Goal: Information Seeking & Learning: Learn about a topic

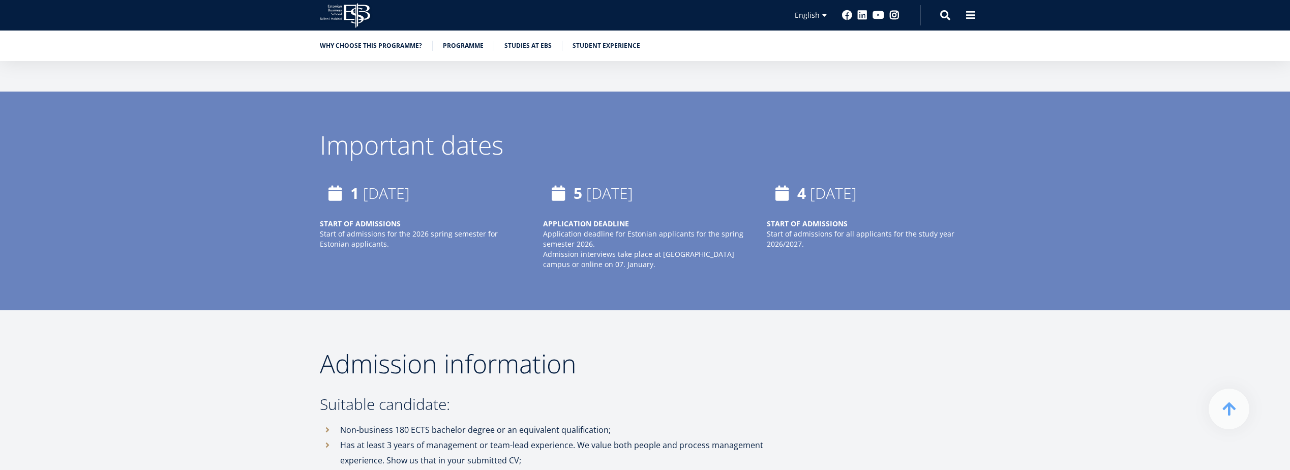
scroll to position [2613, 0]
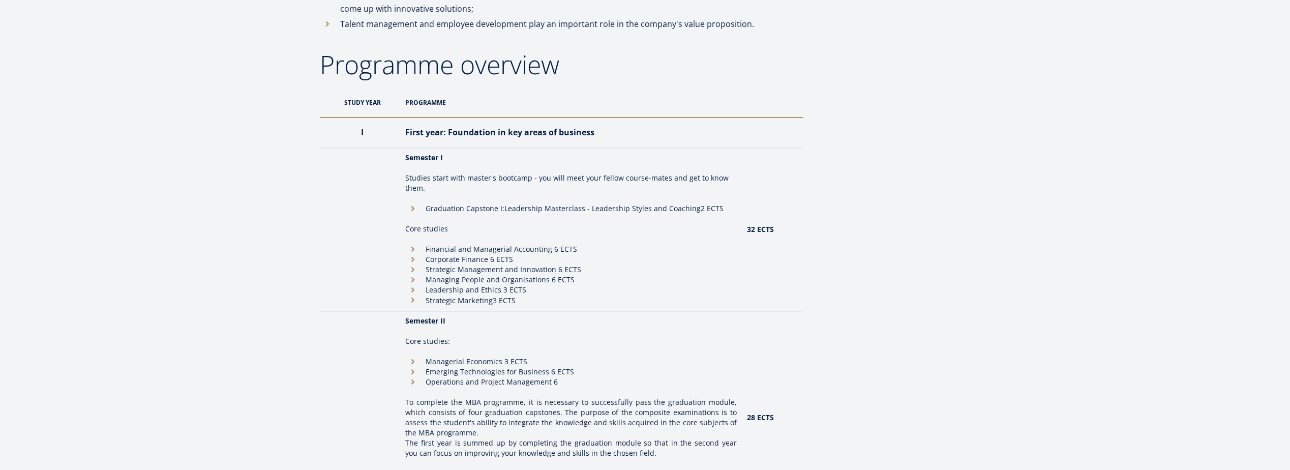
scroll to position [0, 0]
